Goal: Check status: Check status

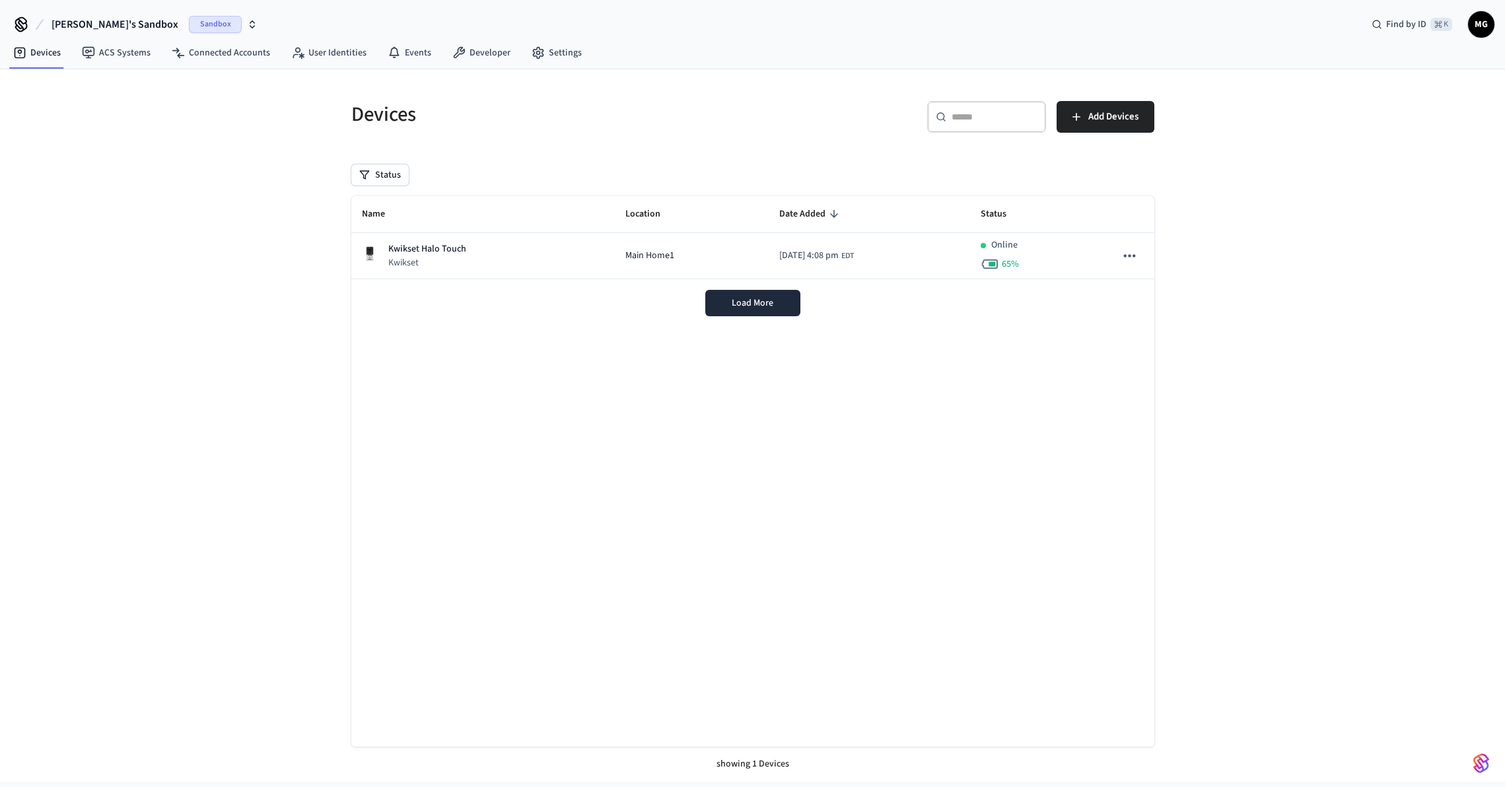
click at [123, 28] on button "Marc's Sandbox Sandbox" at bounding box center [155, 25] width 214 height 28
click at [118, 106] on div "Production Production" at bounding box center [107, 110] width 181 height 17
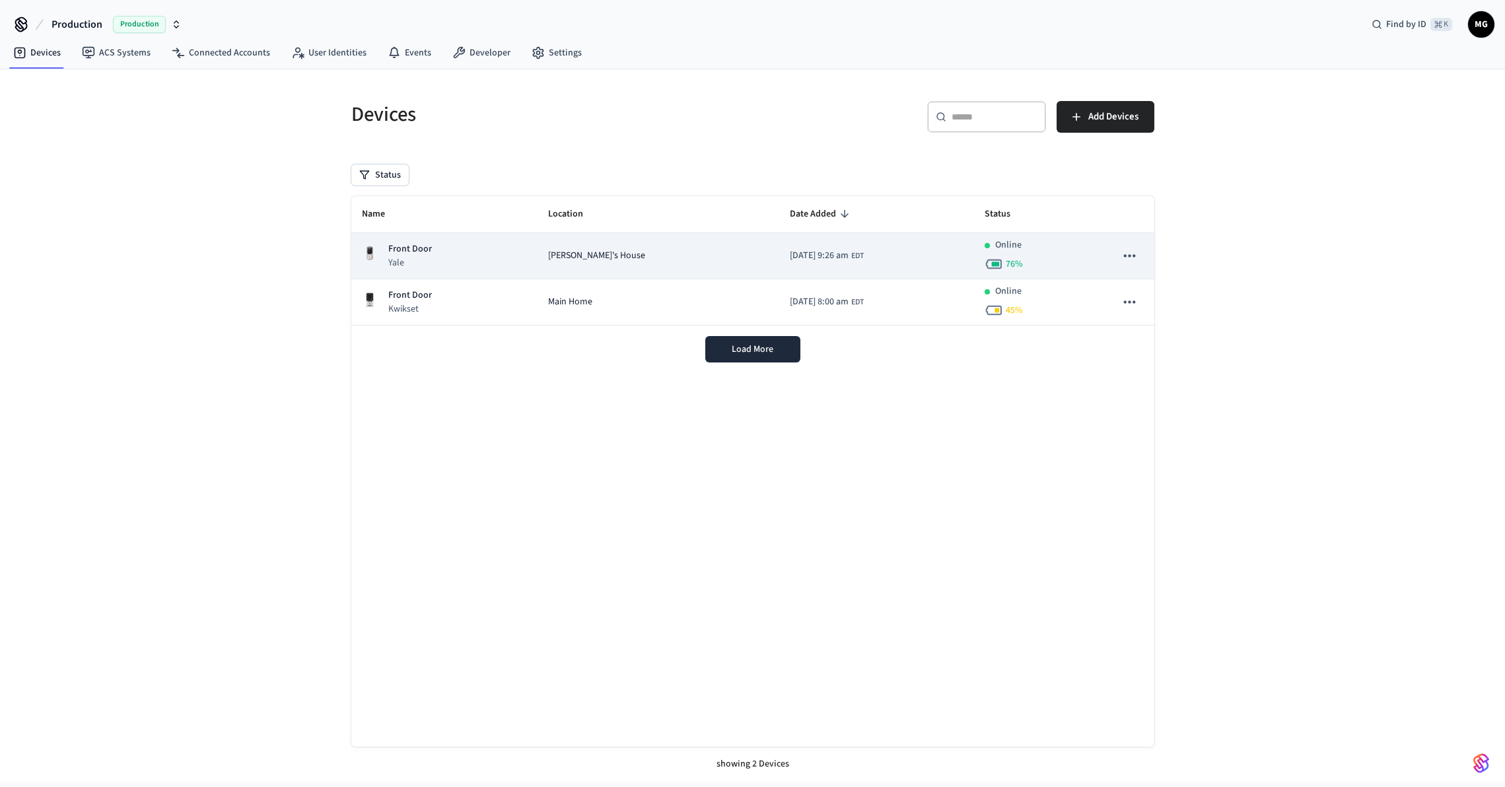
click at [1025, 267] on div "Online 76 %" at bounding box center [1040, 255] width 110 height 35
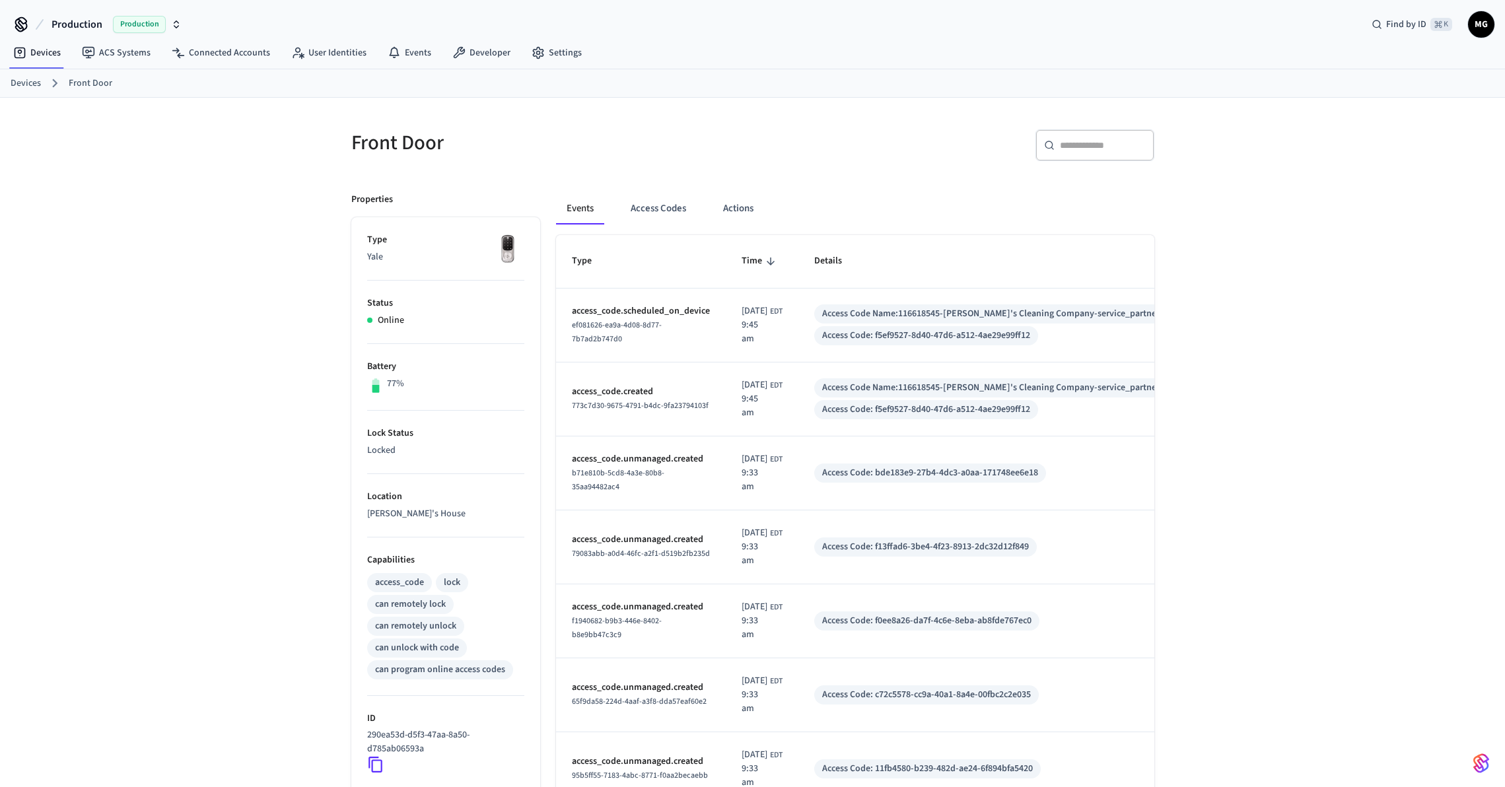
drag, startPoint x: 406, startPoint y: 392, endPoint x: 386, endPoint y: 345, distance: 50.9
click at [385, 345] on li "Battery 77%" at bounding box center [445, 377] width 157 height 67
click at [446, 395] on li "Battery 77%" at bounding box center [445, 377] width 157 height 67
click at [736, 202] on button "Actions" at bounding box center [738, 209] width 52 height 32
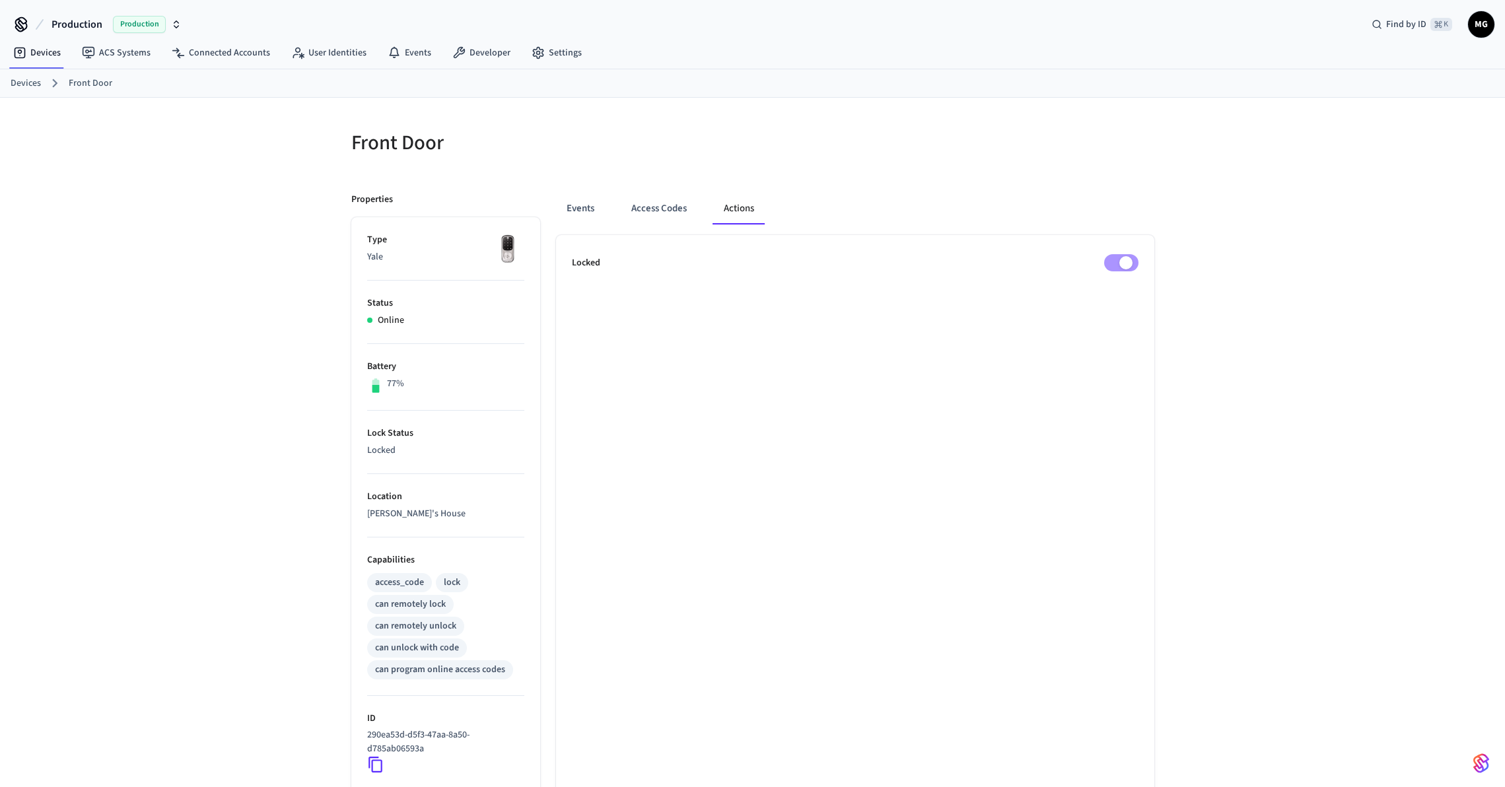
click at [540, 201] on div "Events Access Codes Actions Locked" at bounding box center [847, 571] width 614 height 788
click at [589, 210] on button "Events" at bounding box center [580, 209] width 49 height 32
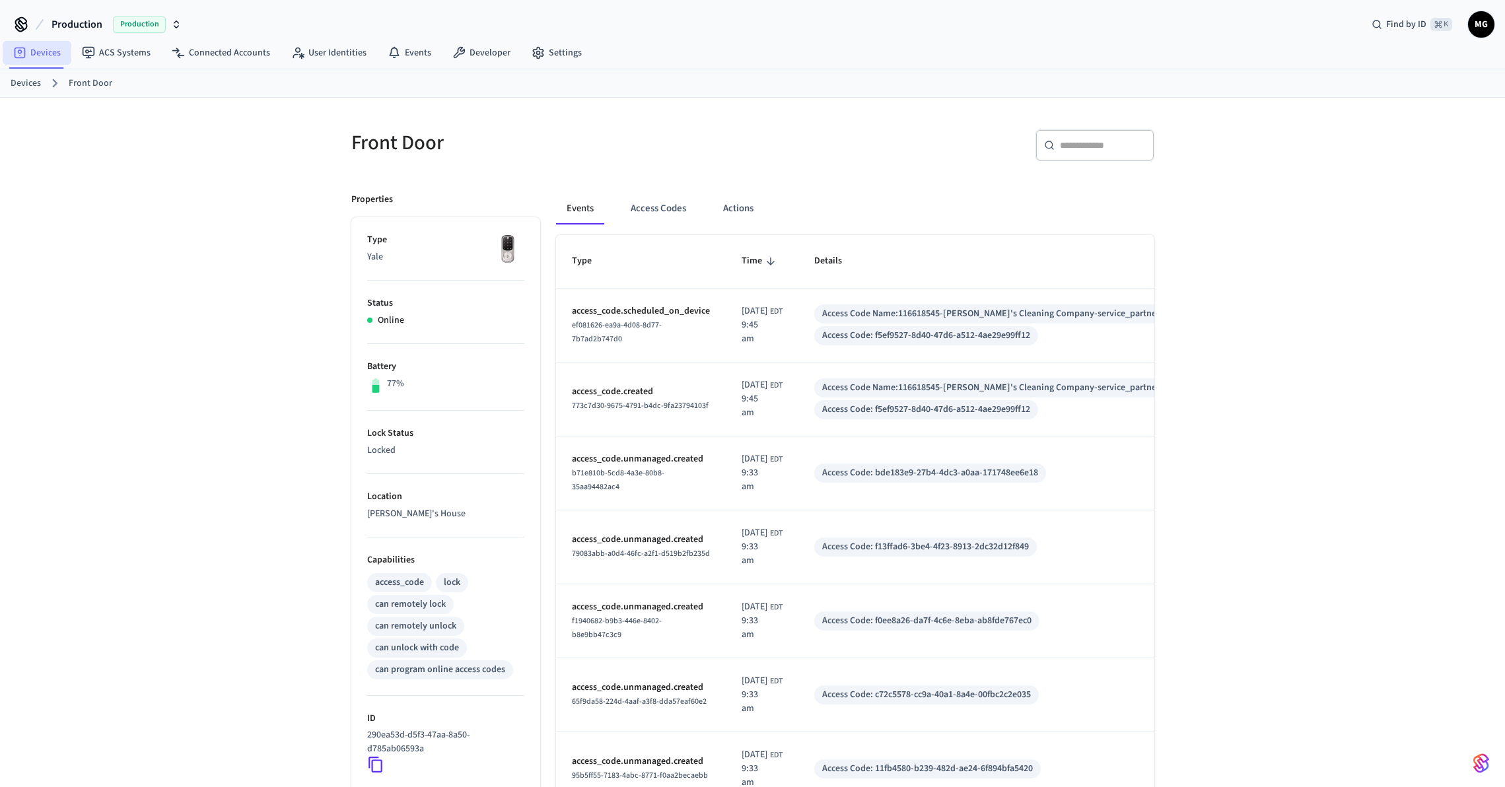
click at [32, 53] on link "Devices" at bounding box center [37, 53] width 69 height 24
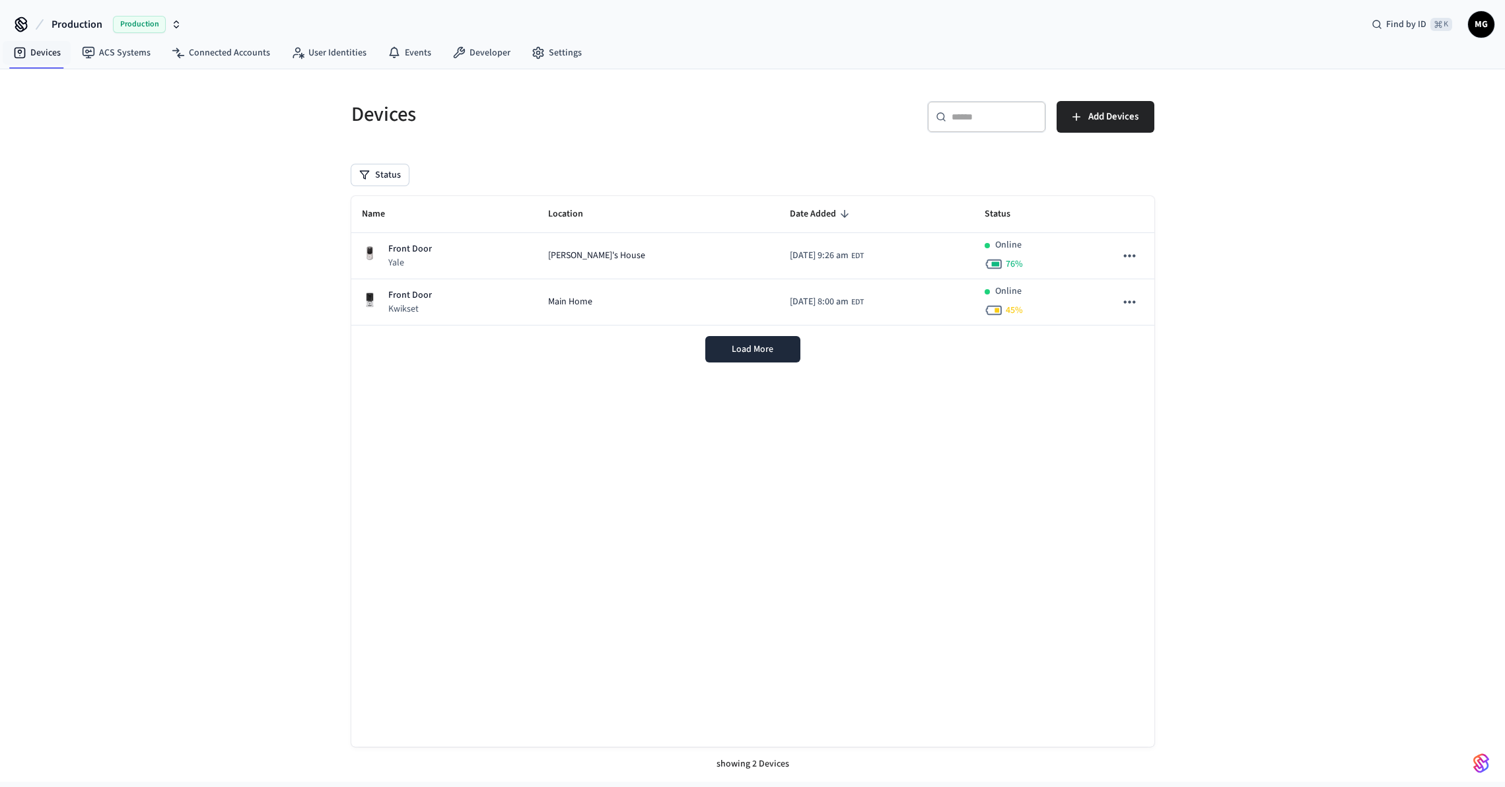
click at [1279, 466] on div "Devices ​ ​ Add Devices Status Name Location Date Added Status Front Door Yale …" at bounding box center [752, 425] width 1505 height 712
click at [1366, 321] on div "Devices ​ ​ Add Devices Status Name Location Date Added Status Front Door Yale …" at bounding box center [752, 425] width 1505 height 712
